Goal: Task Accomplishment & Management: Use online tool/utility

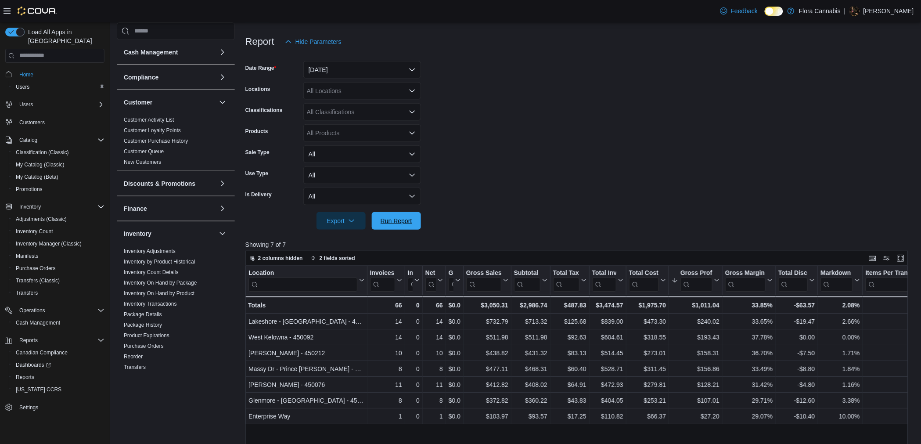
click at [407, 218] on span "Run Report" at bounding box center [397, 220] width 32 height 9
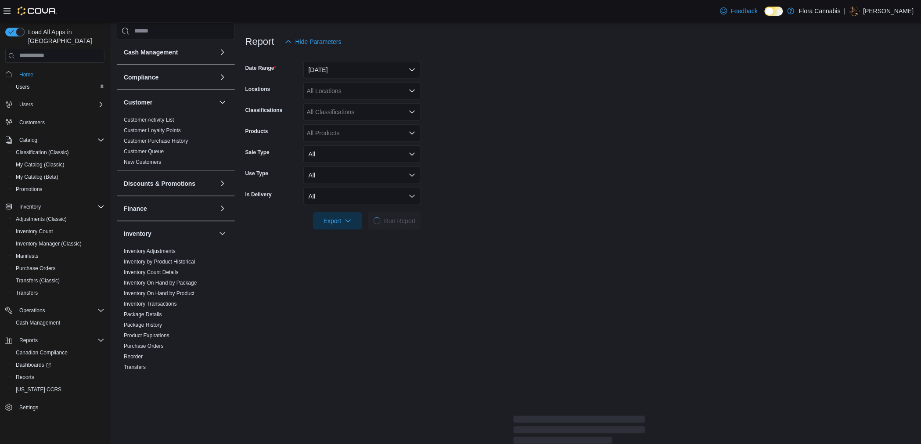
scroll to position [314, 0]
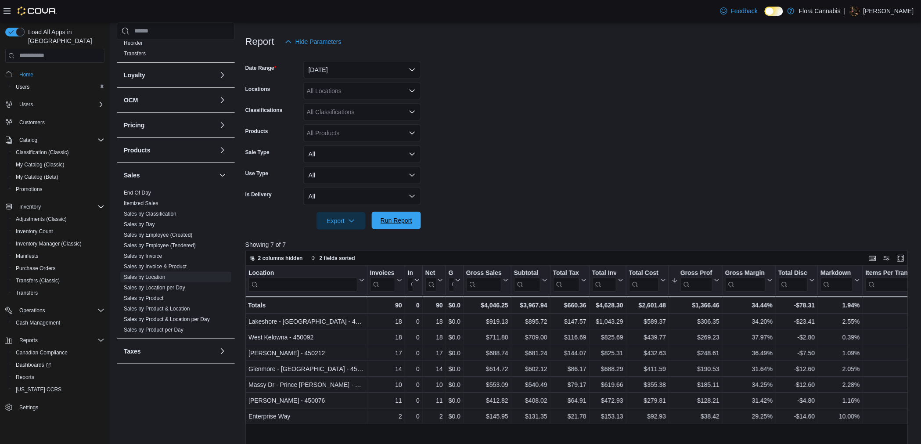
click at [406, 225] on span "Run Report" at bounding box center [396, 221] width 39 height 18
drag, startPoint x: 407, startPoint y: 227, endPoint x: 501, endPoint y: 199, distance: 98.7
click at [406, 227] on span "Run Report" at bounding box center [396, 221] width 39 height 18
click at [392, 226] on span "Run Report" at bounding box center [396, 221] width 39 height 18
click at [398, 226] on span "Run Report" at bounding box center [396, 221] width 39 height 18
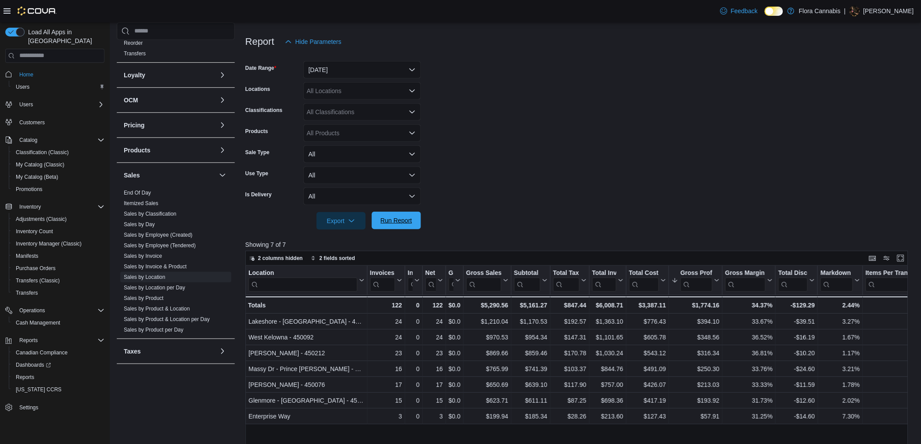
click at [414, 222] on span "Run Report" at bounding box center [396, 221] width 39 height 18
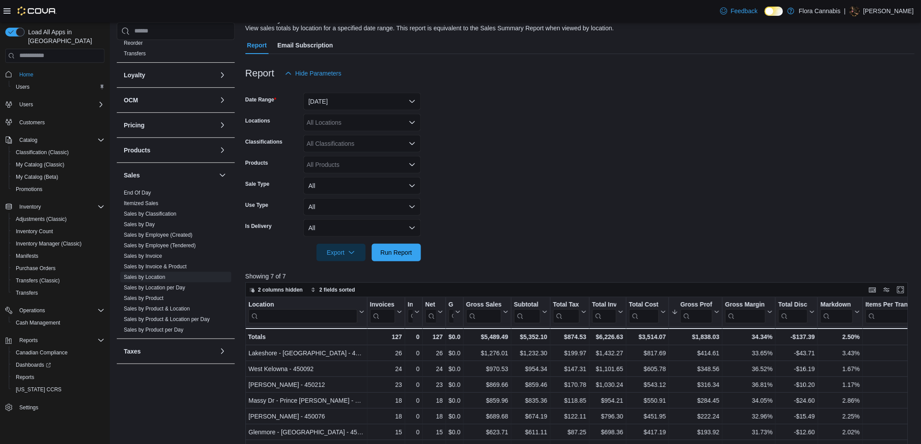
scroll to position [49, 0]
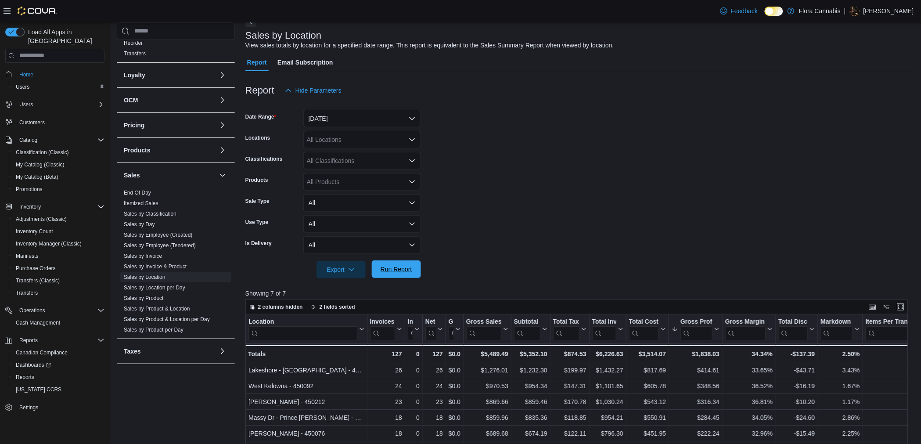
click at [401, 274] on span "Run Report" at bounding box center [396, 269] width 39 height 18
click at [390, 270] on span "Run Report" at bounding box center [397, 269] width 32 height 9
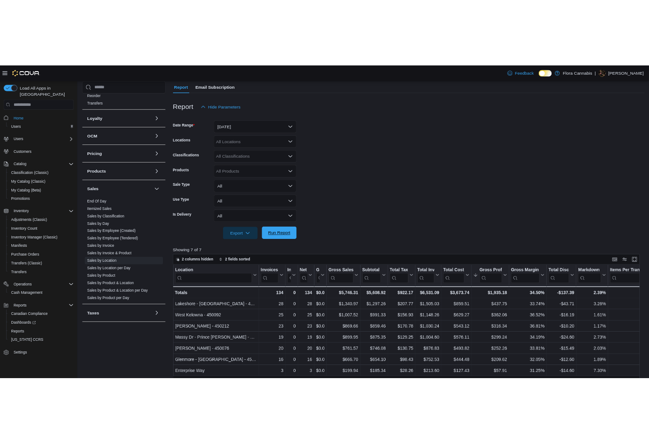
scroll to position [146, 0]
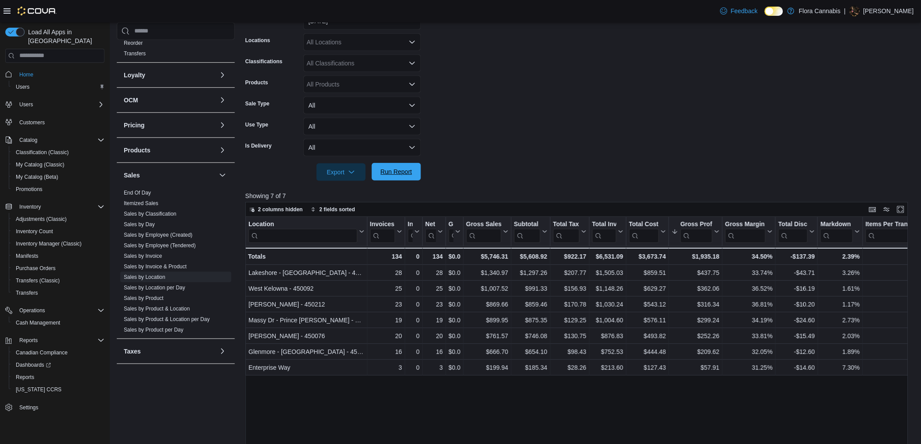
click at [402, 168] on span "Run Report" at bounding box center [397, 171] width 32 height 9
click at [404, 177] on span "Run Report" at bounding box center [396, 172] width 39 height 18
click at [391, 173] on span "Run Report" at bounding box center [397, 171] width 32 height 9
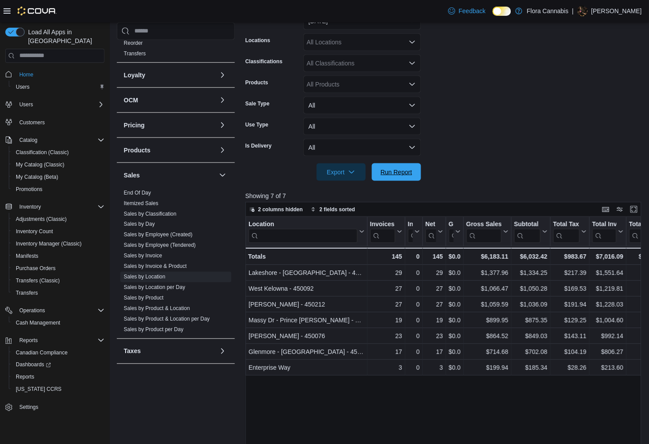
drag, startPoint x: 404, startPoint y: 173, endPoint x: 462, endPoint y: 147, distance: 63.7
click at [404, 173] on span "Run Report" at bounding box center [397, 172] width 32 height 9
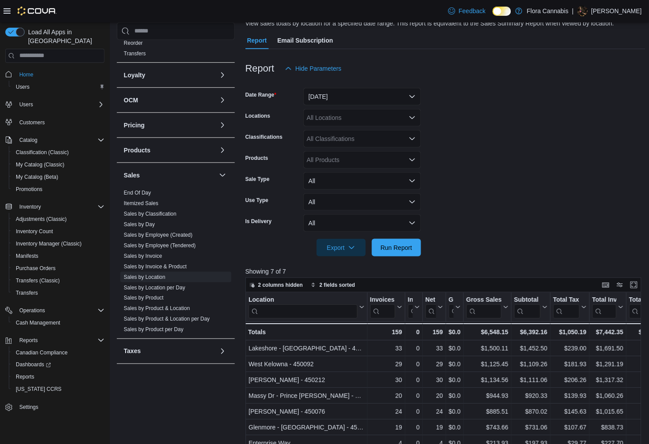
scroll to position [0, 0]
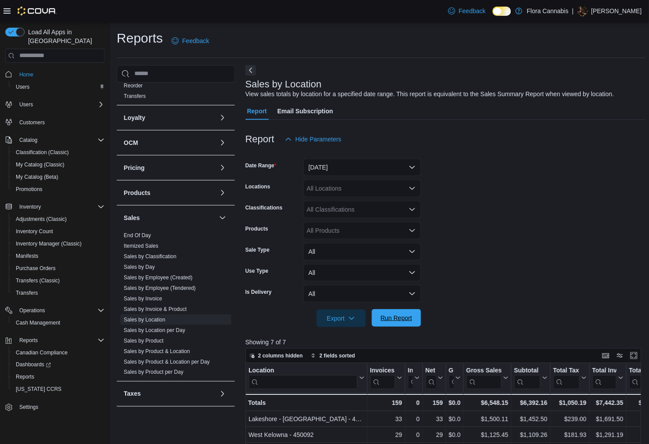
click at [407, 322] on span "Run Report" at bounding box center [396, 318] width 39 height 18
drag, startPoint x: 400, startPoint y: 315, endPoint x: 650, endPoint y: 340, distance: 250.6
click at [400, 315] on span "Run Report" at bounding box center [397, 318] width 32 height 9
click at [541, 262] on form "Date Range [DATE] Locations All Locations Classifications All Classifications P…" at bounding box center [445, 237] width 400 height 179
click at [404, 314] on span "Run Report" at bounding box center [397, 318] width 32 height 9
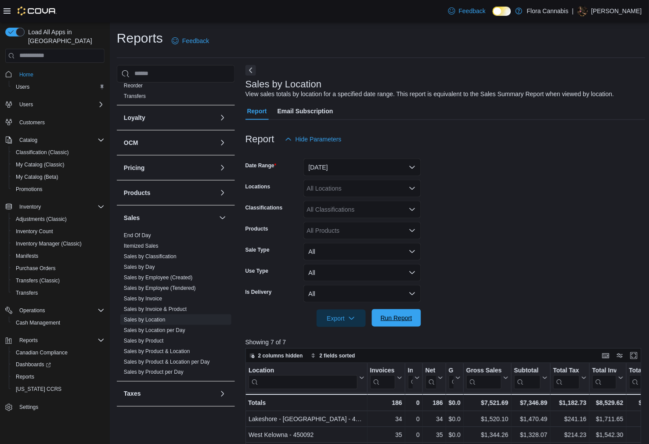
click at [410, 323] on span "Run Report" at bounding box center [396, 318] width 39 height 18
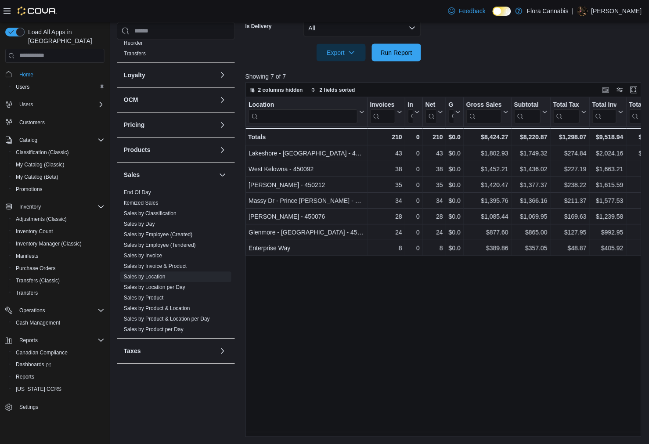
click at [343, 360] on div "Location Click to view column header actions Invoices Sold Click to view column…" at bounding box center [445, 267] width 400 height 340
click at [411, 48] on span "Run Report" at bounding box center [397, 52] width 32 height 9
click at [401, 57] on span "Run Report" at bounding box center [396, 52] width 39 height 18
click at [403, 47] on span "Run Report" at bounding box center [396, 52] width 39 height 18
click at [409, 60] on span "Run Report" at bounding box center [396, 52] width 39 height 18
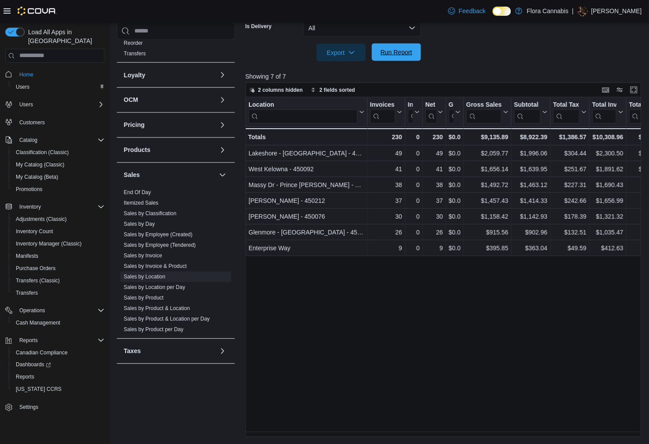
click at [401, 47] on span "Run Report" at bounding box center [396, 52] width 39 height 18
click at [411, 46] on span "Run Report" at bounding box center [396, 53] width 39 height 18
click at [393, 51] on span "Run Report" at bounding box center [397, 52] width 32 height 9
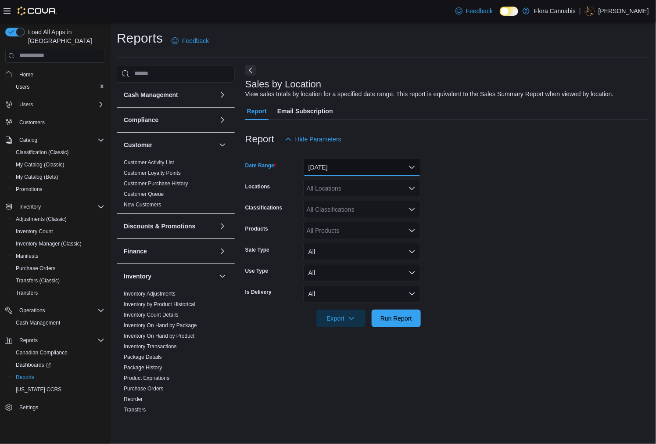
click at [368, 160] on button "Yesterday" at bounding box center [362, 168] width 118 height 18
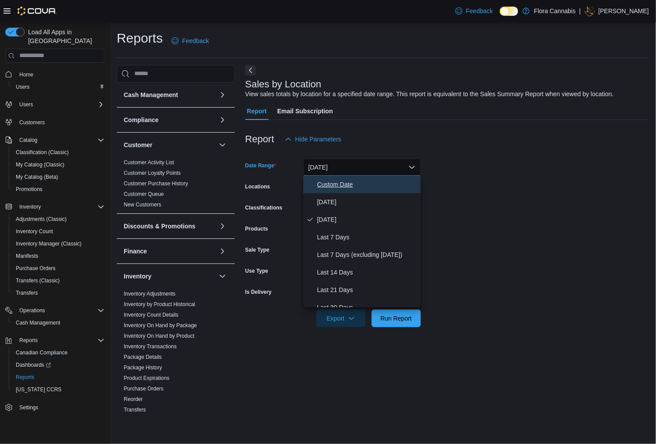
click at [352, 185] on span "Custom Date" at bounding box center [367, 184] width 100 height 11
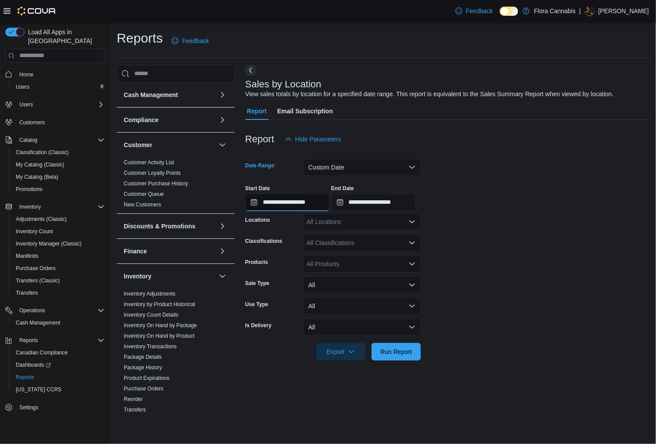
click at [314, 207] on input "**********" at bounding box center [287, 203] width 84 height 18
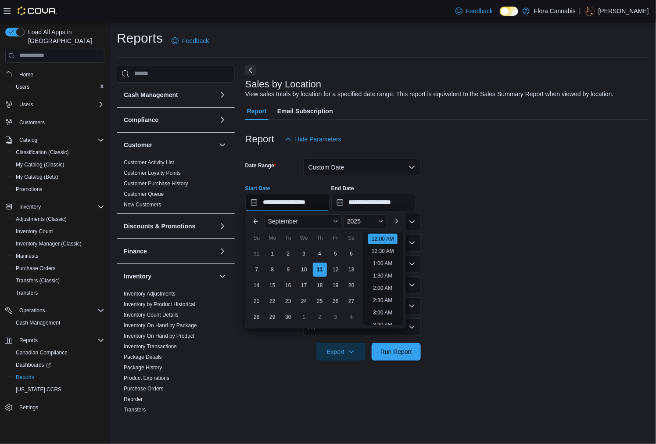
scroll to position [27, 0]
click at [275, 257] on div "1" at bounding box center [272, 253] width 15 height 15
type input "**********"
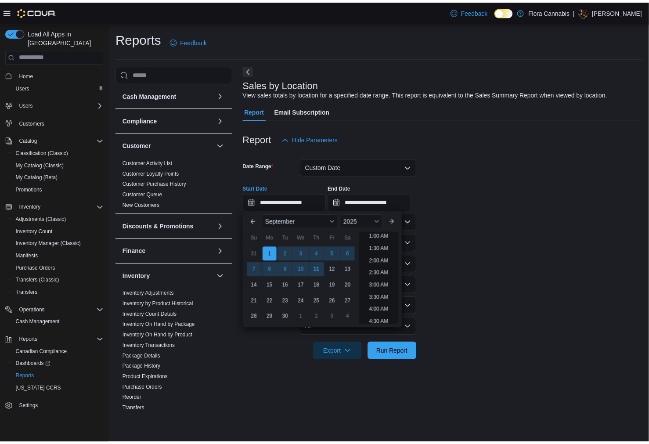
scroll to position [2, 0]
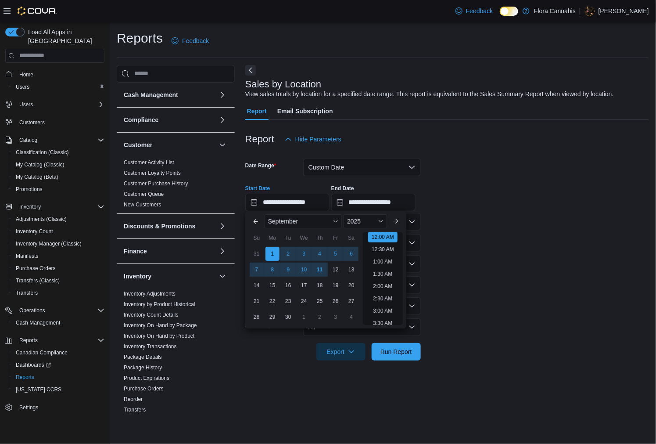
click at [615, 253] on form "**********" at bounding box center [447, 254] width 404 height 213
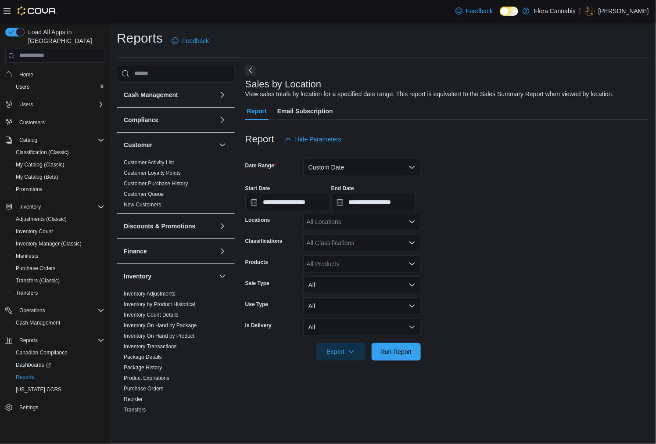
click at [384, 224] on div "All Locations" at bounding box center [362, 222] width 118 height 18
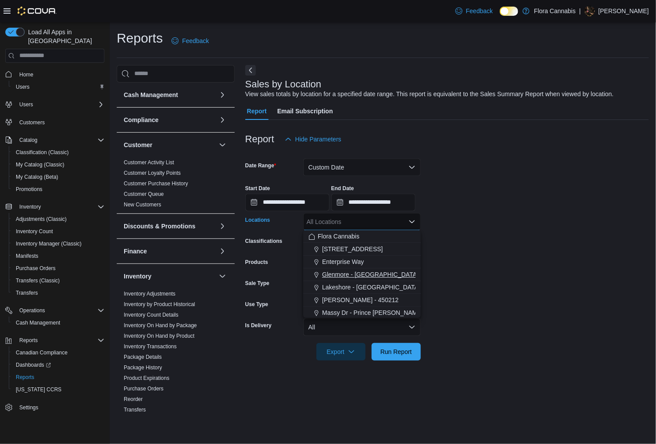
click at [361, 275] on span "Glenmore - [GEOGRAPHIC_DATA] - 450374" at bounding box center [383, 274] width 123 height 9
click at [391, 350] on span "Run Report" at bounding box center [397, 351] width 32 height 9
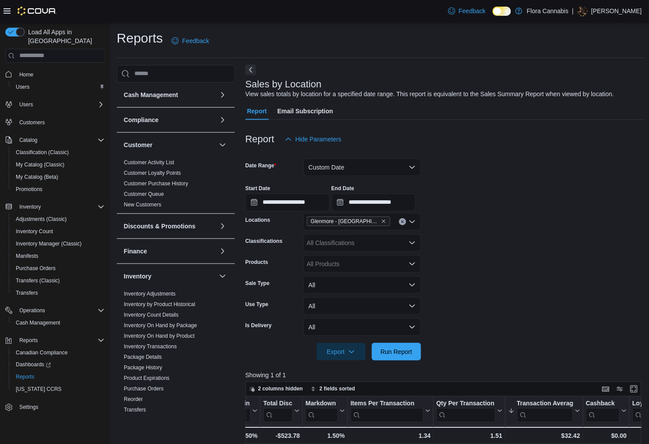
click at [248, 71] on button "Next" at bounding box center [250, 70] width 11 height 11
